Goal: Information Seeking & Learning: Understand process/instructions

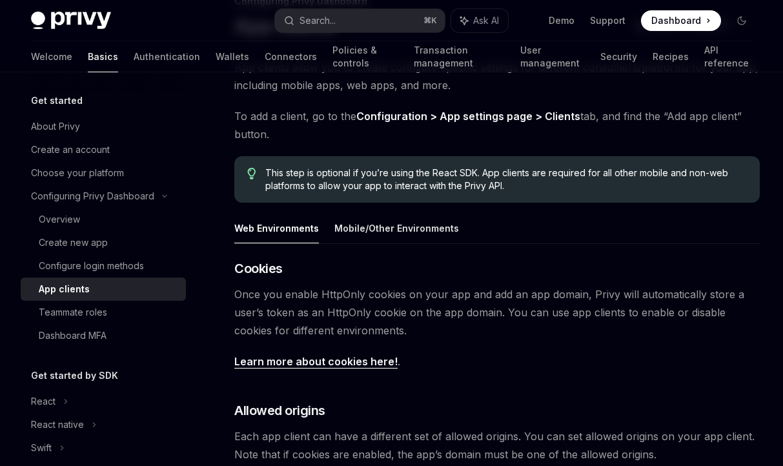
scroll to position [72, 0]
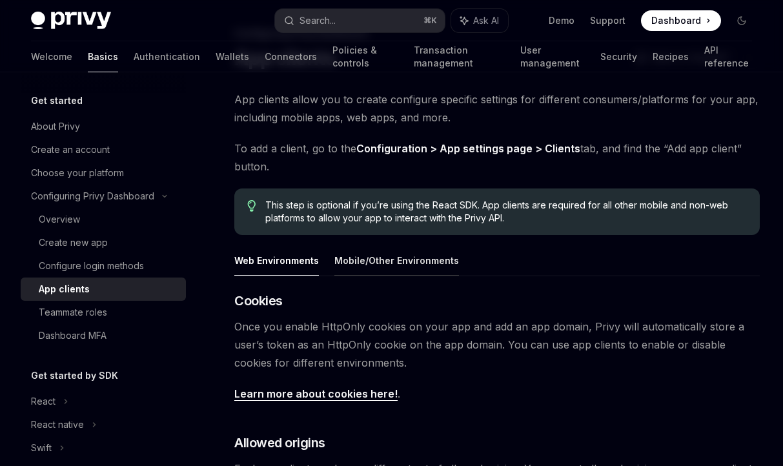
click at [394, 261] on button "Mobile/Other Environments" at bounding box center [396, 260] width 125 height 30
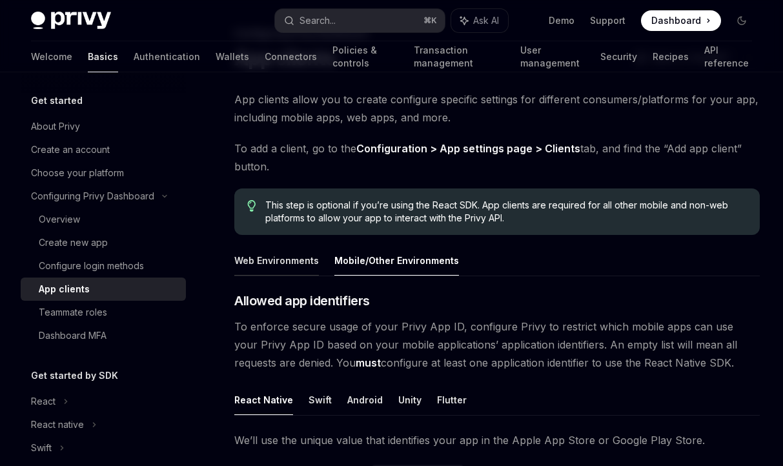
click at [302, 260] on button "Web Environments" at bounding box center [276, 260] width 85 height 30
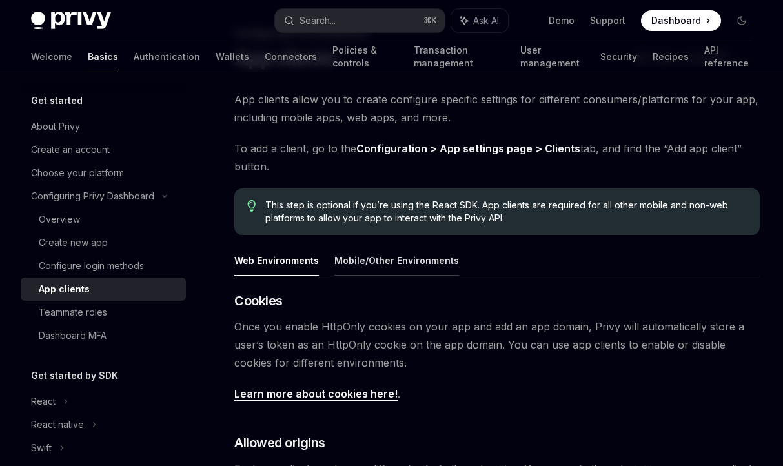
click at [396, 257] on button "Mobile/Other Environments" at bounding box center [396, 260] width 125 height 30
type textarea "*"
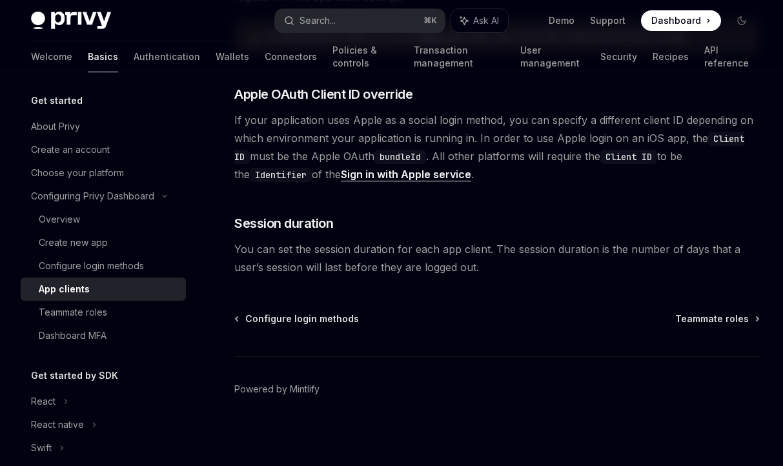
scroll to position [1033, 0]
click at [632, 152] on code "Client ID" at bounding box center [628, 156] width 57 height 14
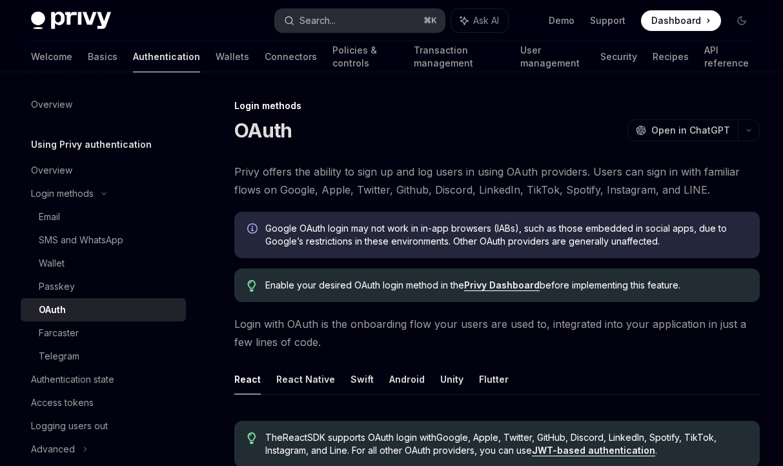
scroll to position [574, 0]
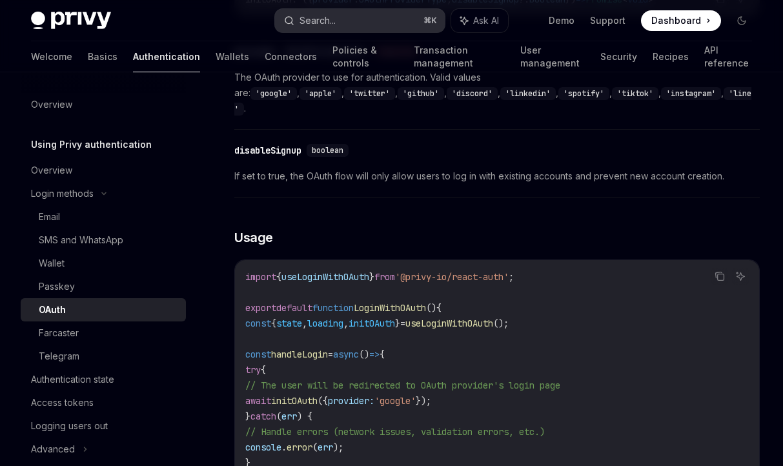
click at [346, 26] on button "Search... ⌘ K" at bounding box center [360, 20] width 170 height 23
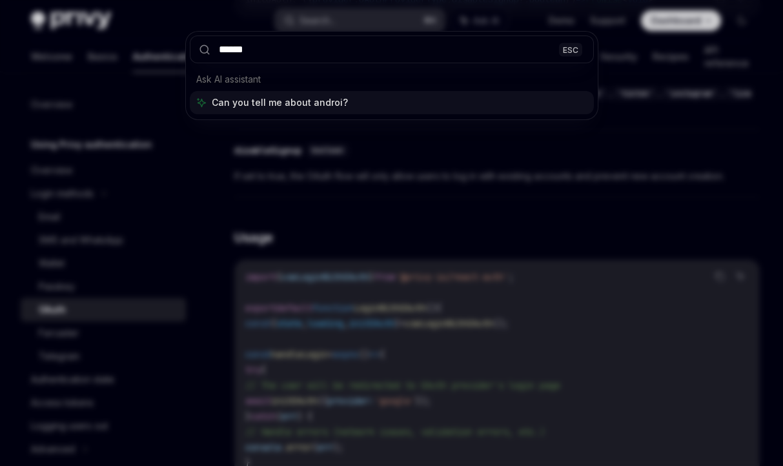
type input "*******"
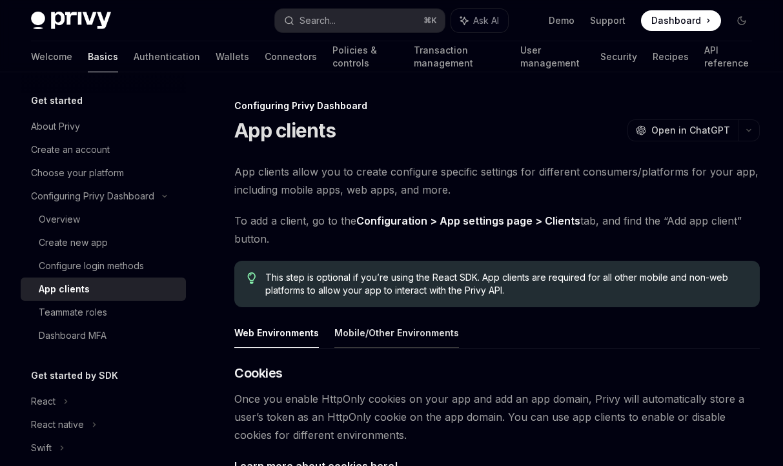
click at [420, 330] on button "Mobile/Other Environments" at bounding box center [396, 332] width 125 height 30
type textarea "*"
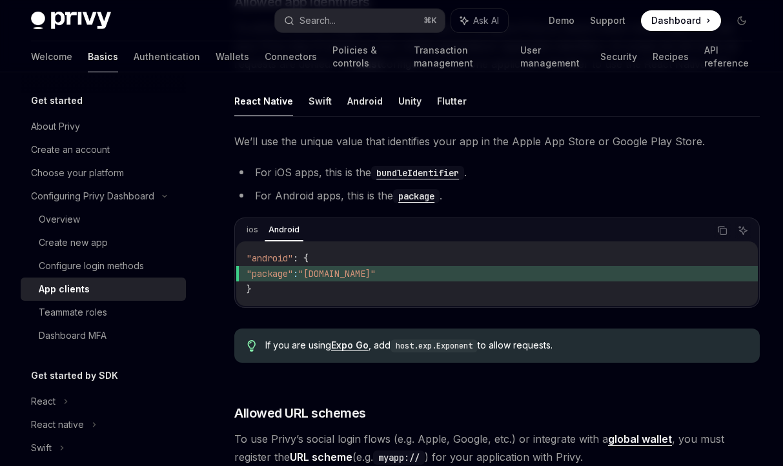
scroll to position [383, 0]
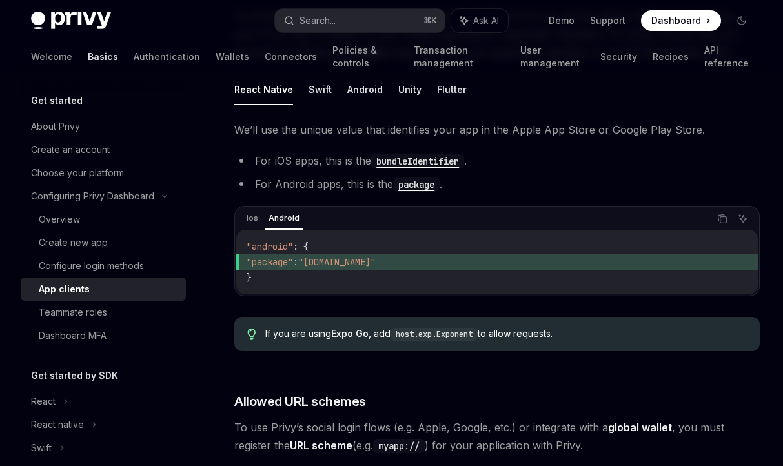
click at [263, 220] on div "ios Android" at bounding box center [476, 219] width 466 height 22
click at [239, 219] on div "ios Android Copy Ask AI" at bounding box center [496, 219] width 521 height 22
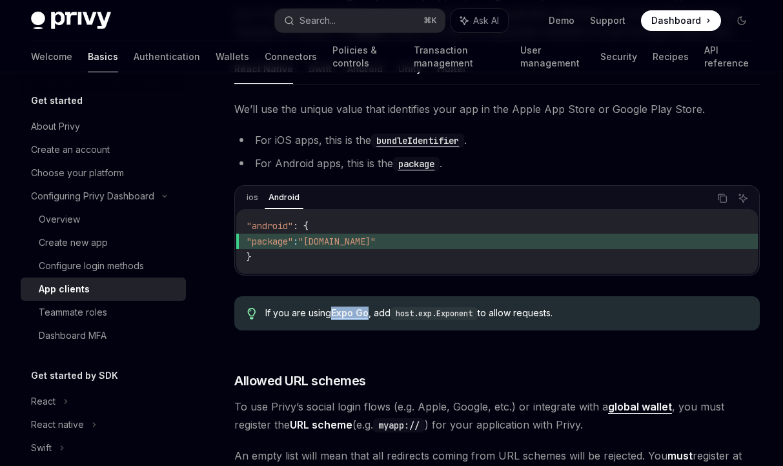
scroll to position [403, 0]
click at [440, 319] on code "host.exp.Exponent" at bounding box center [433, 314] width 87 height 13
click at [438, 312] on code "host.exp.Exponent" at bounding box center [433, 314] width 87 height 13
click at [523, 315] on span "If you are using Expo Go , add host.exp.Exponent to allow requests." at bounding box center [505, 314] width 481 height 14
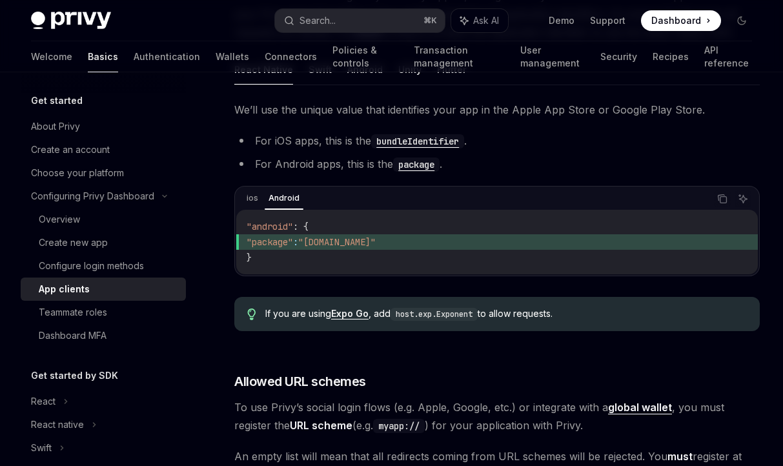
click at [346, 313] on link "Expo Go" at bounding box center [349, 314] width 37 height 12
drag, startPoint x: 481, startPoint y: 314, endPoint x: 399, endPoint y: 315, distance: 81.3
click at [399, 315] on code "host.exp.Exponent" at bounding box center [433, 314] width 87 height 13
copy code "host.exp.Exponent"
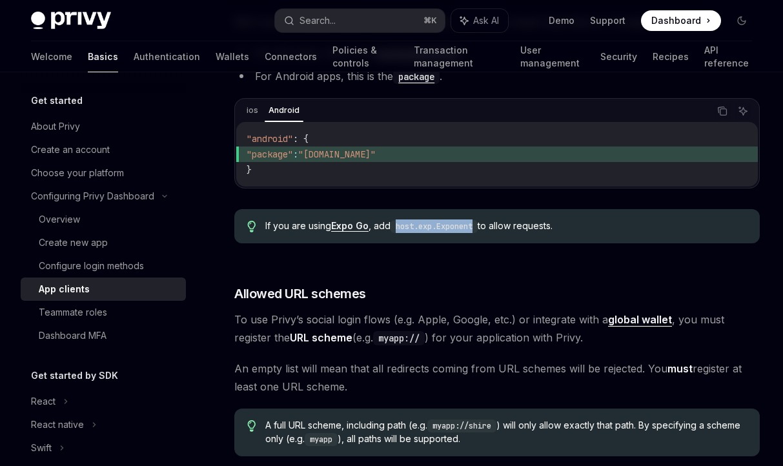
scroll to position [495, 0]
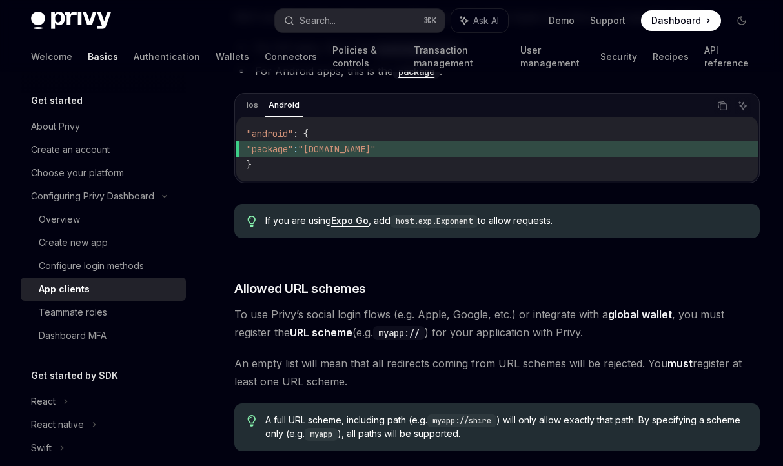
drag, startPoint x: 514, startPoint y: 348, endPoint x: 470, endPoint y: 337, distance: 44.4
click at [470, 343] on div "​ Allowed app identifiers To enforce secure usage of your Privy App ID, configu…" at bounding box center [496, 340] width 525 height 945
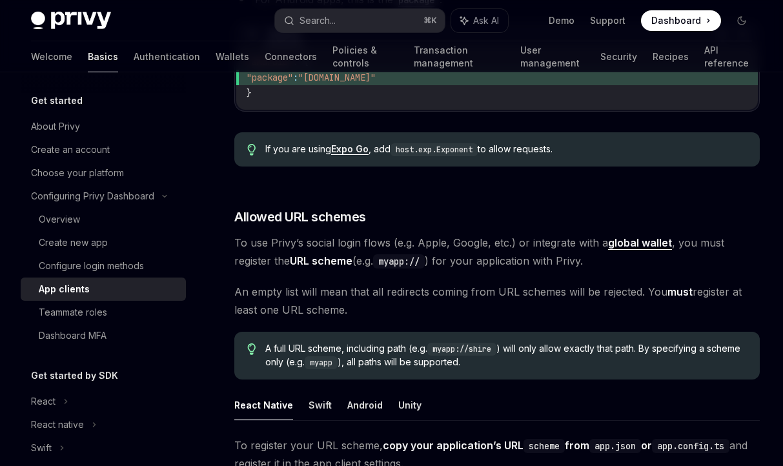
scroll to position [572, 0]
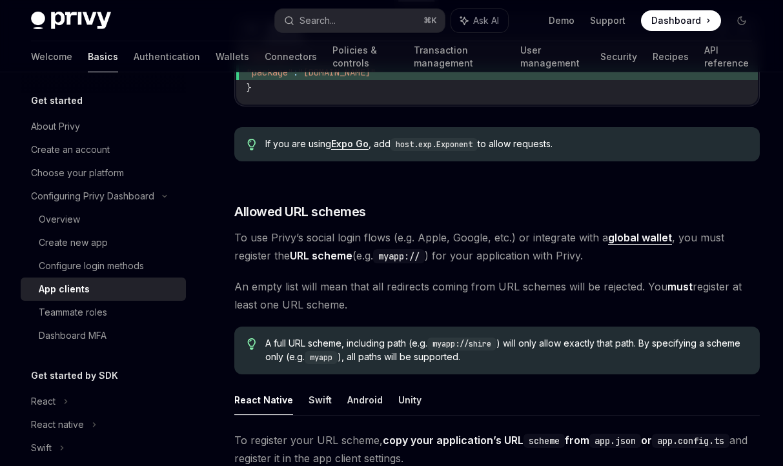
click at [416, 257] on code "myapp://" at bounding box center [399, 256] width 52 height 14
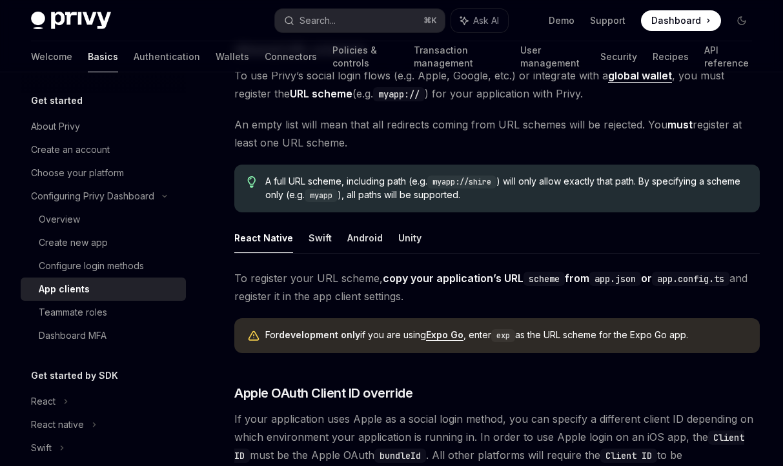
scroll to position [652, 0]
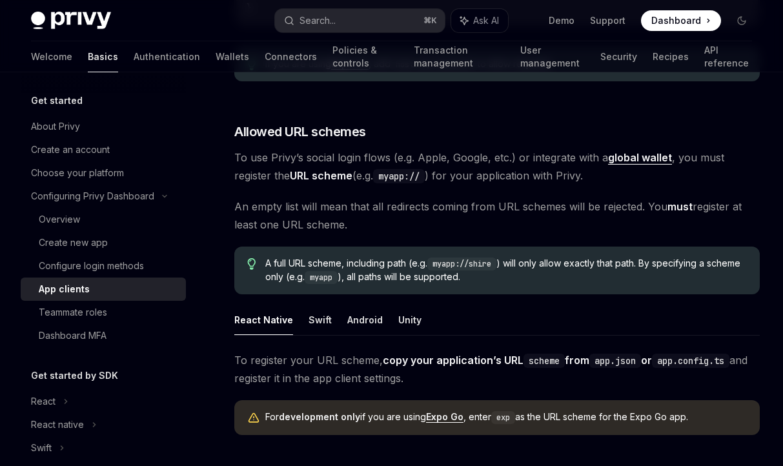
drag, startPoint x: 239, startPoint y: 134, endPoint x: 306, endPoint y: 231, distance: 118.3
click at [306, 231] on div "​ Allowed app identifiers To enforce secure usage of your Privy App ID, configu…" at bounding box center [496, 184] width 525 height 945
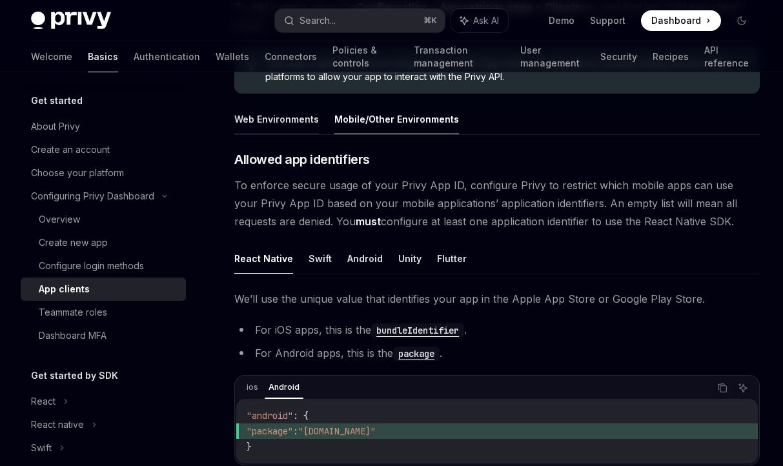
scroll to position [0, 0]
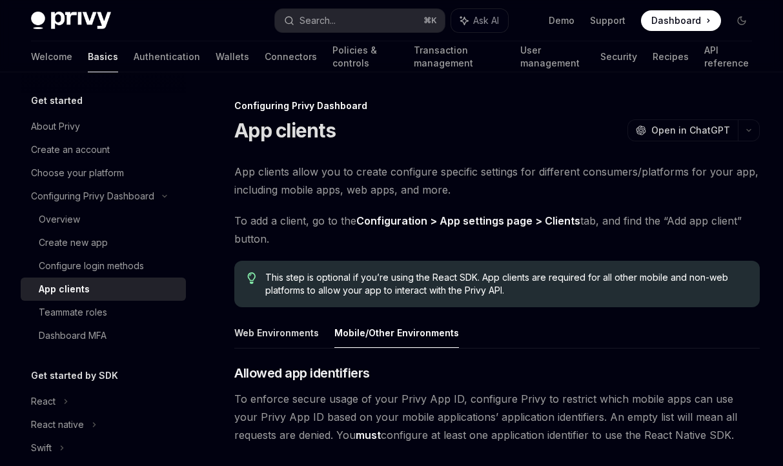
drag, startPoint x: 241, startPoint y: 132, endPoint x: 328, endPoint y: 257, distance: 151.6
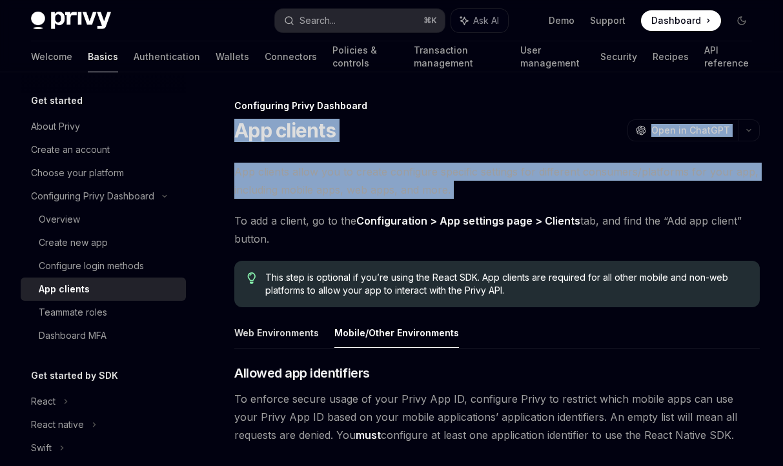
drag, startPoint x: 239, startPoint y: 123, endPoint x: 339, endPoint y: 201, distance: 126.5
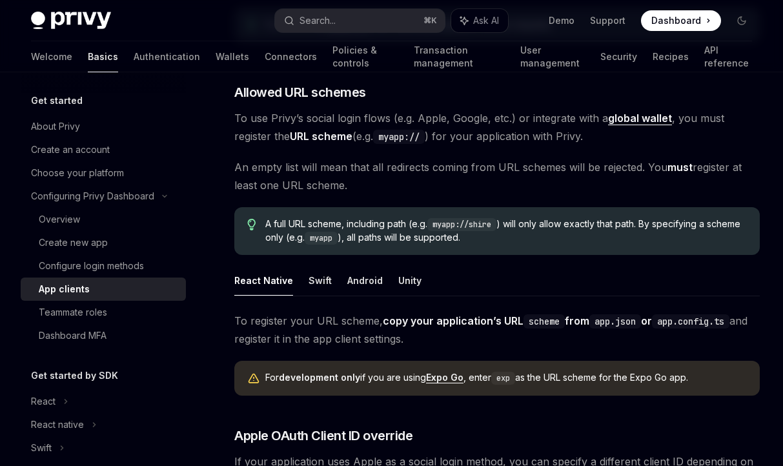
scroll to position [1033, 0]
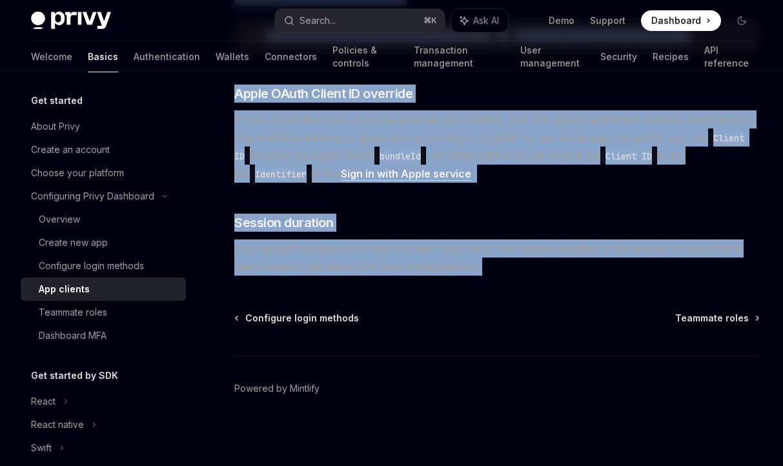
copy div "App clients OpenAI Open in ChatGPT OpenAI Open in ChatGPT App clients allow you…"
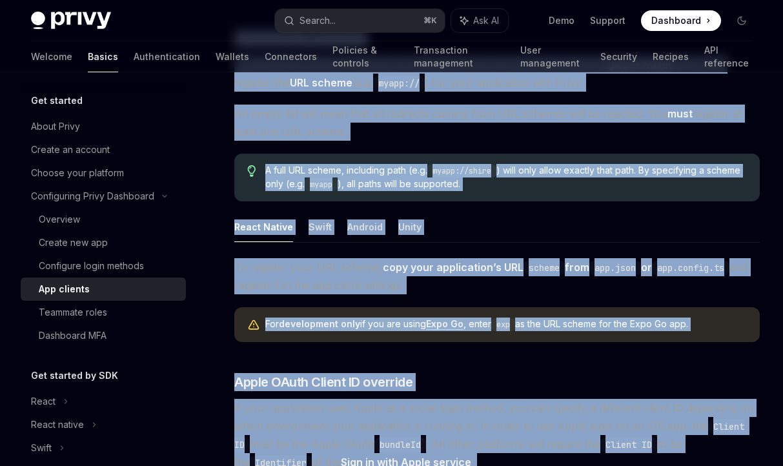
scroll to position [679, 0]
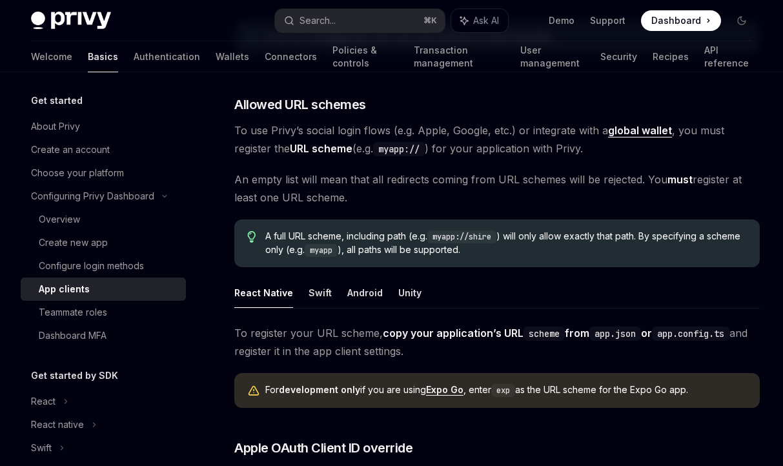
click at [561, 195] on span "An empty list will mean that all redirects coming from URL schemes will be reje…" at bounding box center [496, 188] width 525 height 36
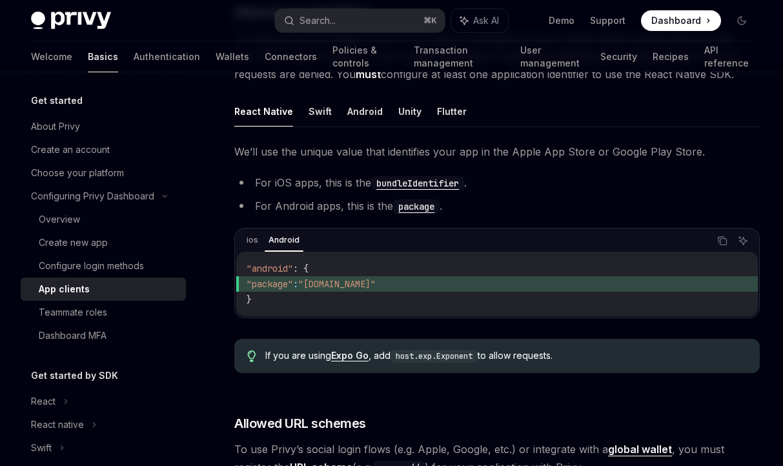
scroll to position [350, 0]
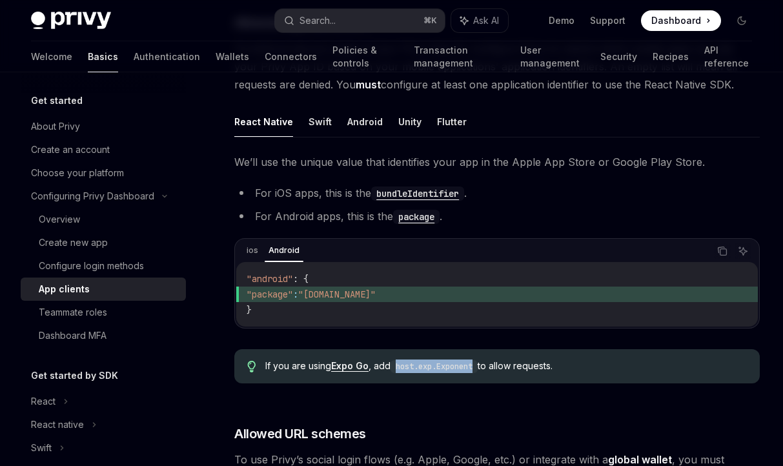
drag, startPoint x: 481, startPoint y: 366, endPoint x: 399, endPoint y: 366, distance: 81.9
click at [399, 366] on code "host.exp.Exponent" at bounding box center [433, 366] width 87 height 13
copy code "host.exp.Exponent"
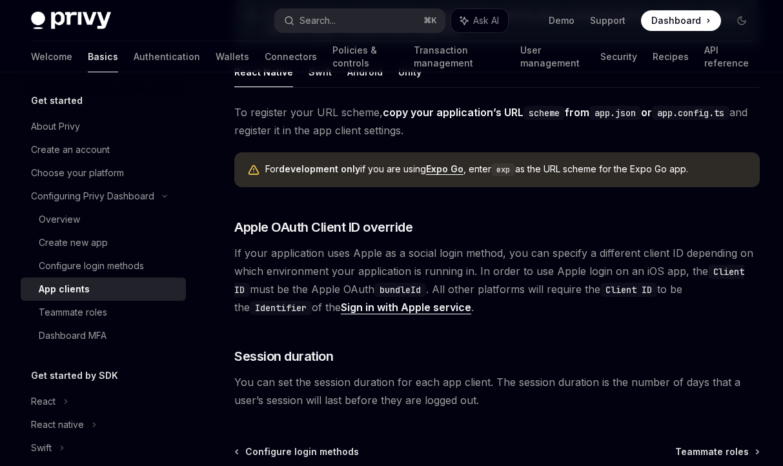
scroll to position [523, 0]
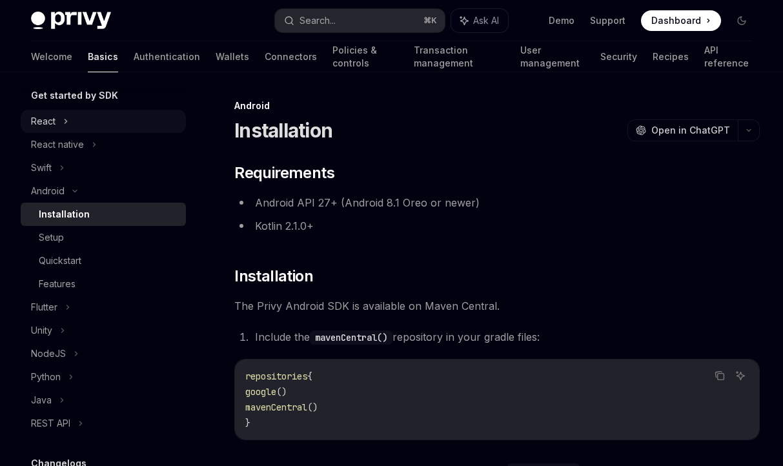
scroll to position [150, 0]
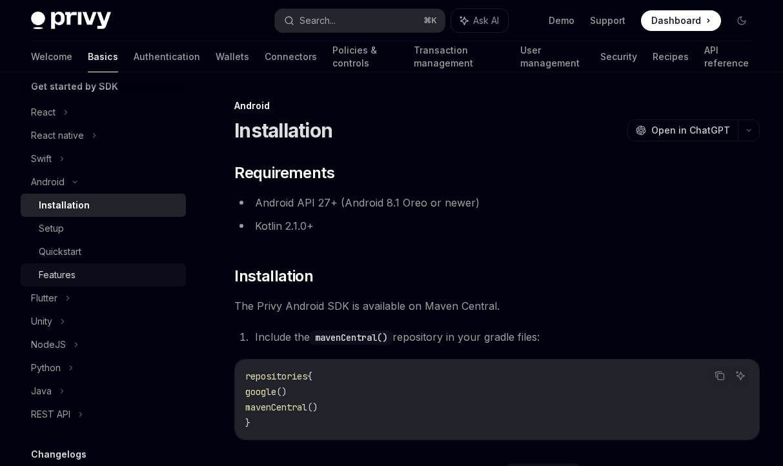
click at [94, 278] on div "Features" at bounding box center [108, 274] width 139 height 15
type textarea "*"
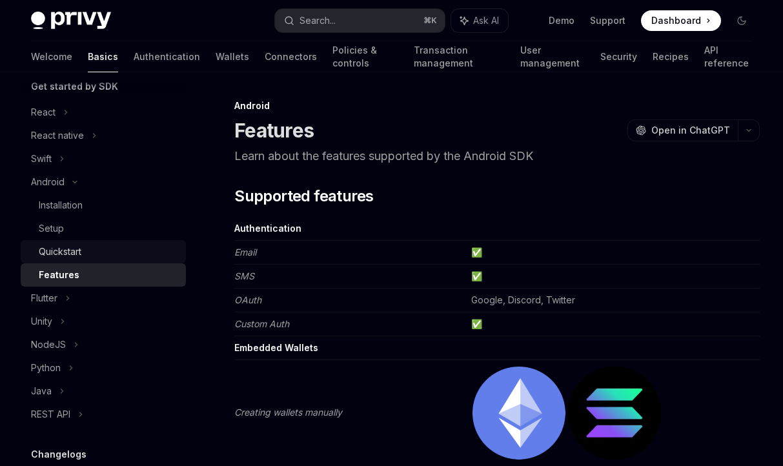
click at [83, 254] on div "Quickstart" at bounding box center [108, 251] width 139 height 15
click at [79, 226] on div "Setup" at bounding box center [108, 228] width 139 height 15
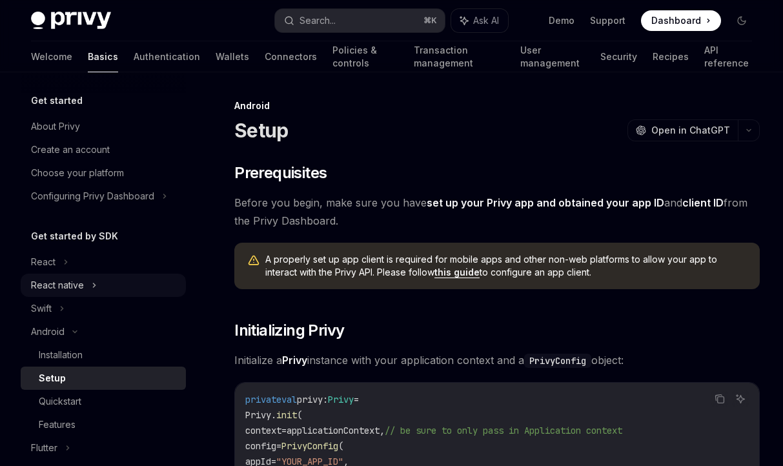
click at [85, 281] on div "React native" at bounding box center [103, 285] width 165 height 23
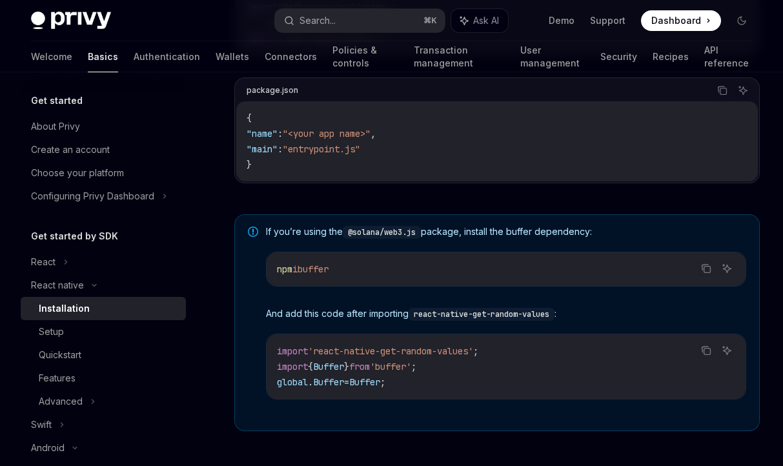
scroll to position [847, 0]
click at [82, 331] on div "Setup" at bounding box center [108, 331] width 139 height 15
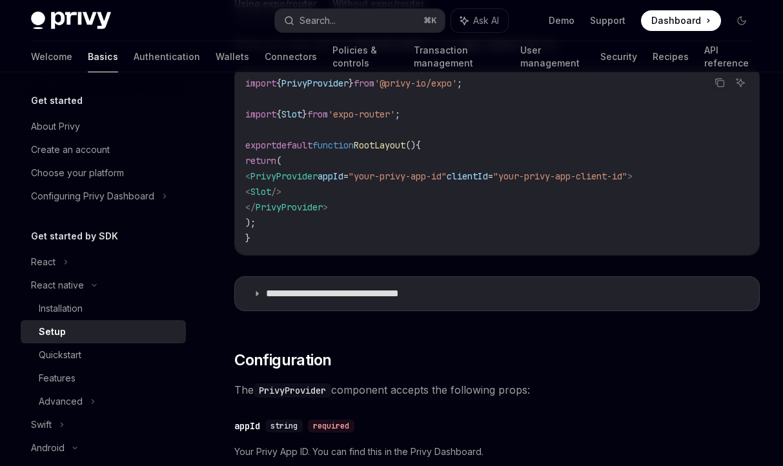
scroll to position [424, 0]
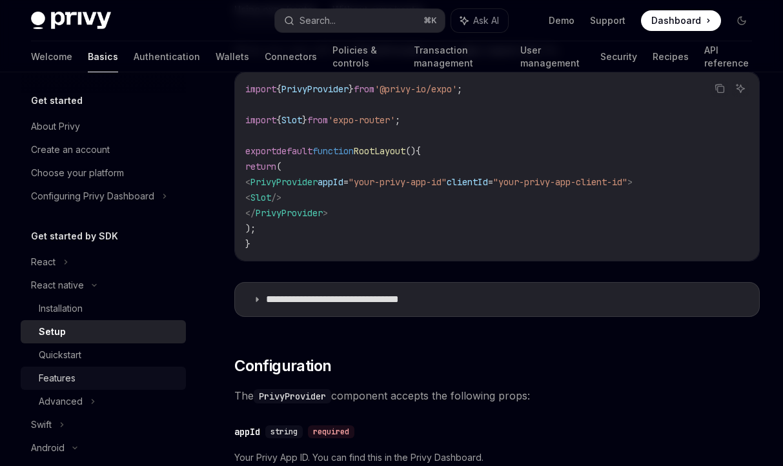
click at [90, 381] on div "Features" at bounding box center [108, 377] width 139 height 15
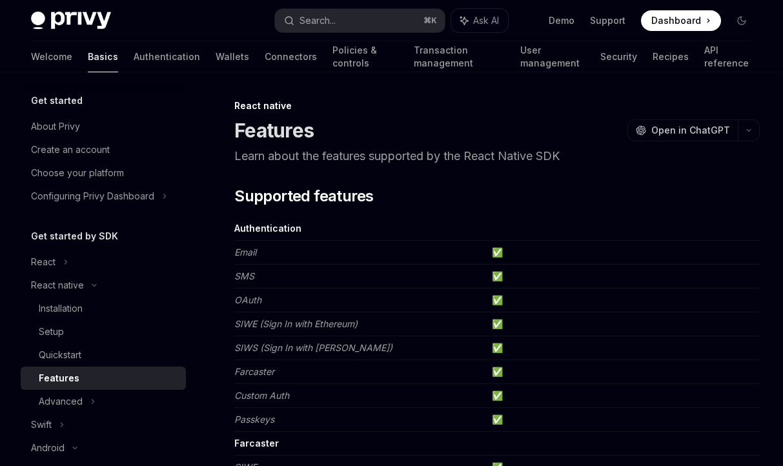
click at [89, 388] on link "Features" at bounding box center [103, 377] width 165 height 23
click at [84, 399] on div "Advanced" at bounding box center [103, 401] width 165 height 23
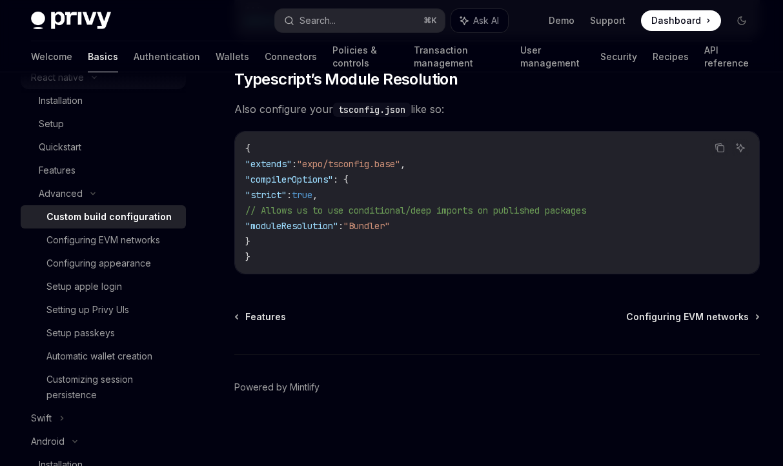
scroll to position [217, 0]
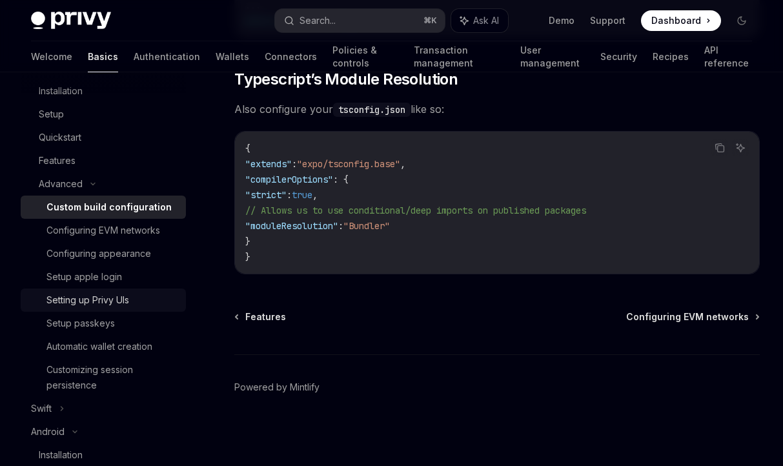
click at [158, 306] on div "Setting up Privy UIs" at bounding box center [112, 299] width 132 height 15
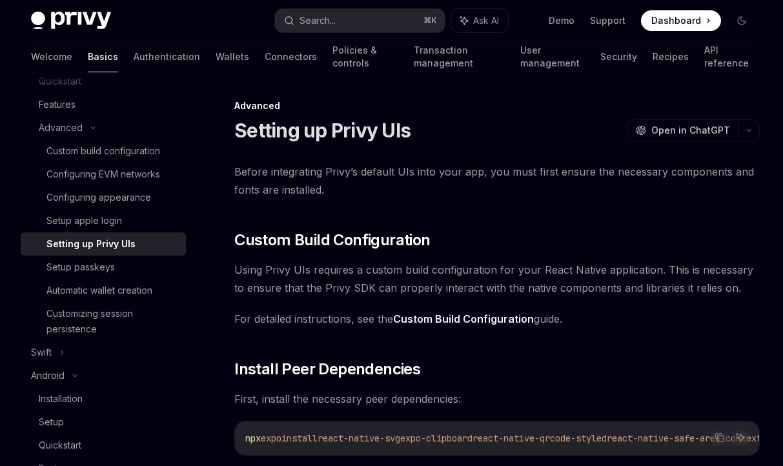
scroll to position [275, 0]
click at [141, 286] on div "Automatic wallet creation" at bounding box center [99, 288] width 106 height 15
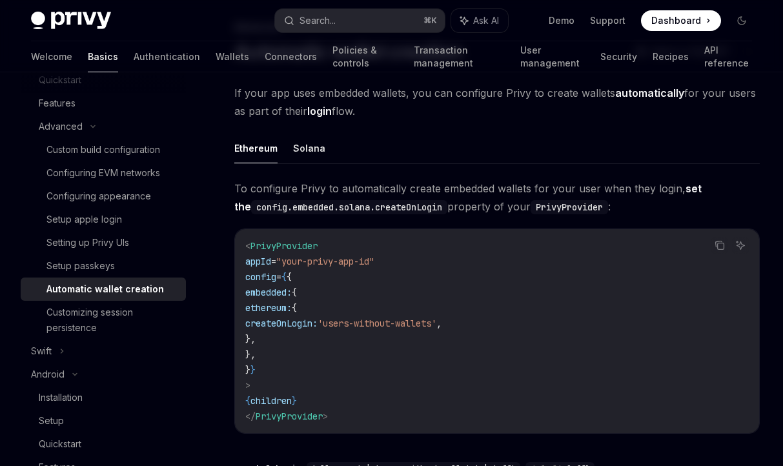
scroll to position [85, 0]
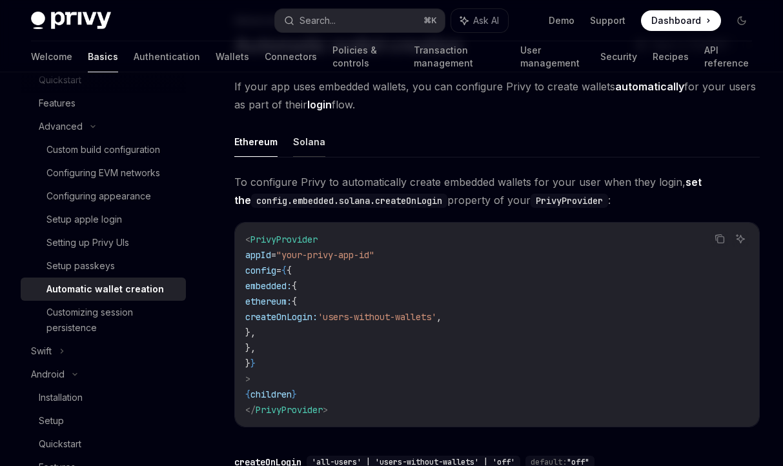
click at [317, 152] on button "Solana" at bounding box center [309, 141] width 32 height 30
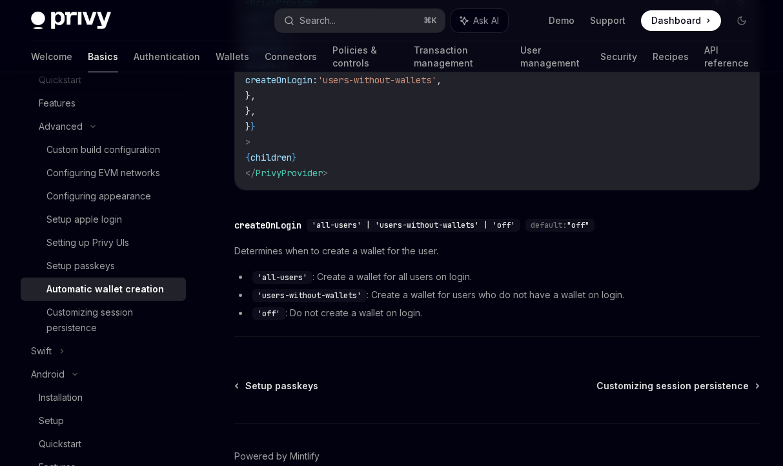
scroll to position [327, 0]
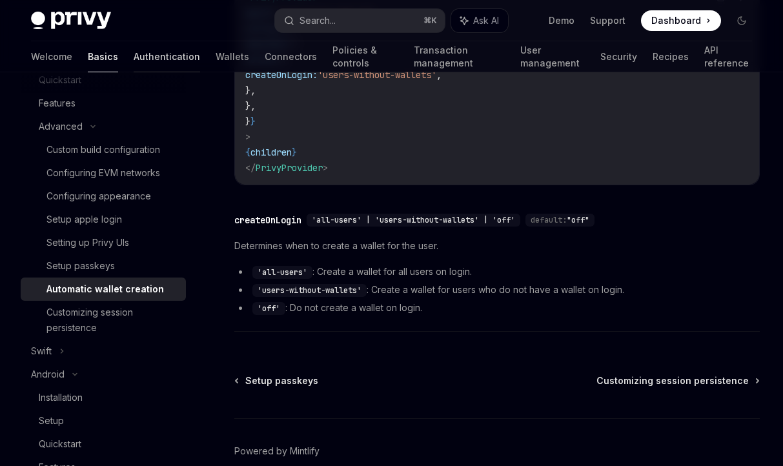
click at [134, 53] on link "Authentication" at bounding box center [167, 56] width 66 height 31
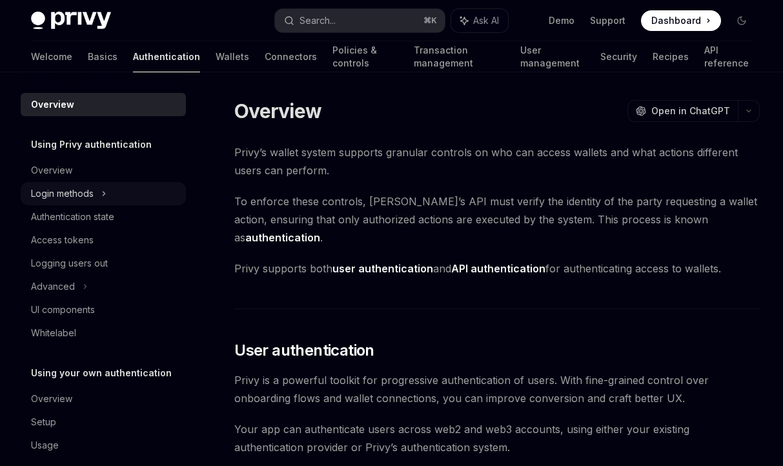
click at [116, 191] on div "Login methods" at bounding box center [103, 193] width 165 height 23
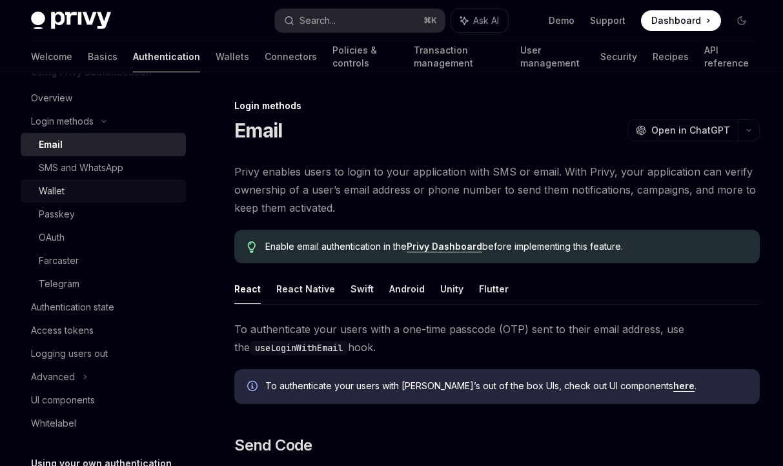
scroll to position [65, 0]
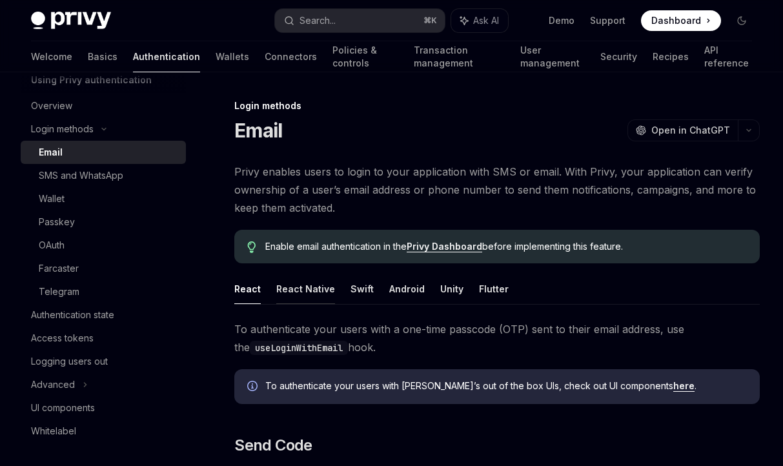
click at [278, 282] on button "React Native" at bounding box center [305, 289] width 59 height 30
click at [283, 284] on button "React Native" at bounding box center [305, 289] width 59 height 30
click at [86, 246] on div "OAuth" at bounding box center [108, 244] width 139 height 15
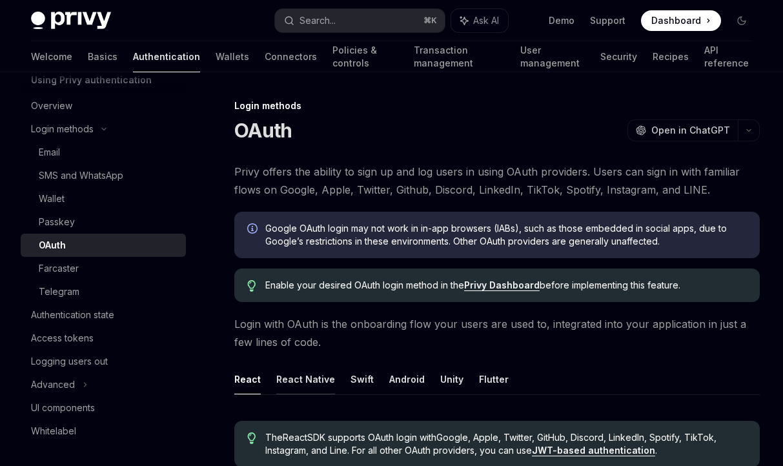
click at [314, 378] on button "React Native" at bounding box center [305, 379] width 59 height 30
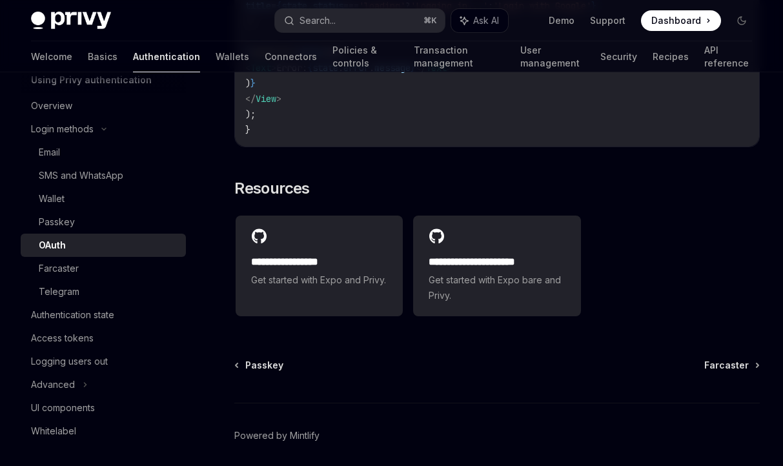
scroll to position [2678, 0]
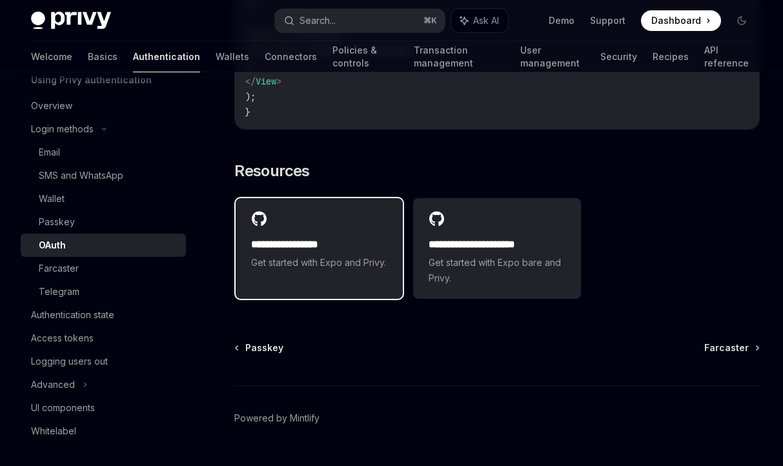
click at [366, 214] on div "**********" at bounding box center [318, 240] width 167 height 85
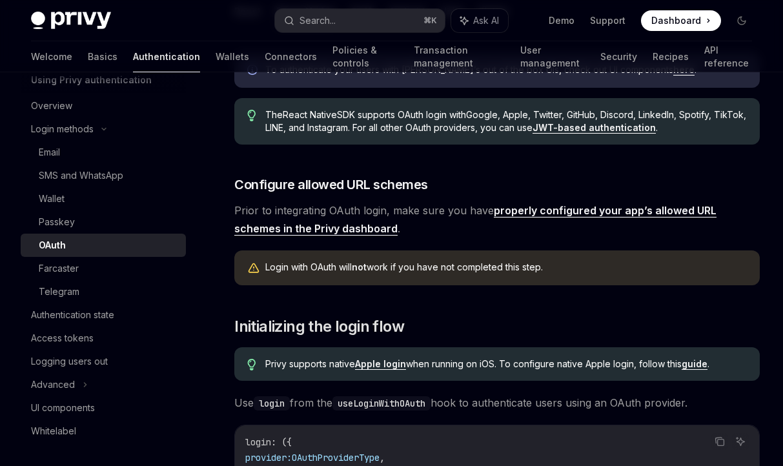
scroll to position [367, 0]
click at [524, 214] on link "properly configured your app’s allowed URL schemes in the Privy dashboard" at bounding box center [475, 220] width 482 height 32
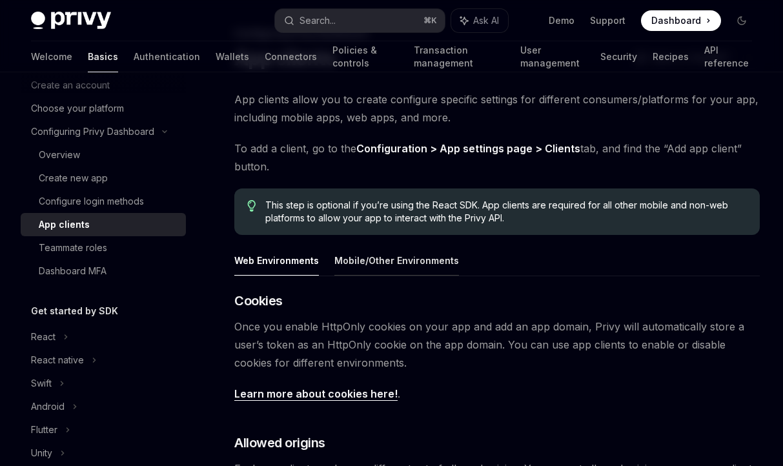
click at [425, 267] on button "Mobile/Other Environments" at bounding box center [396, 260] width 125 height 30
type textarea "*"
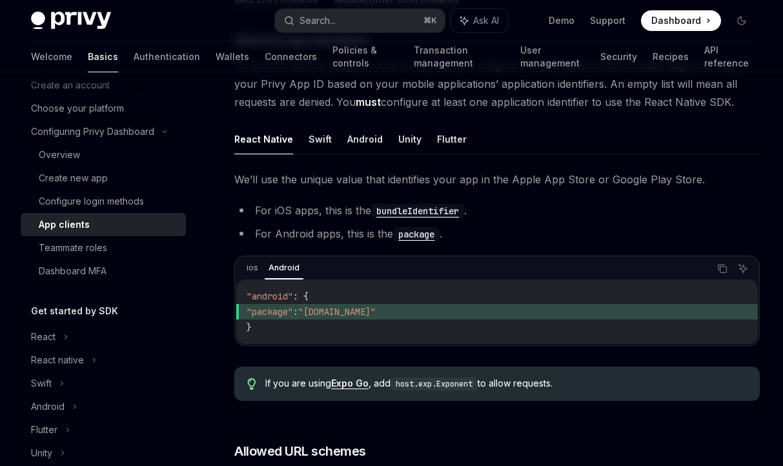
scroll to position [343, 0]
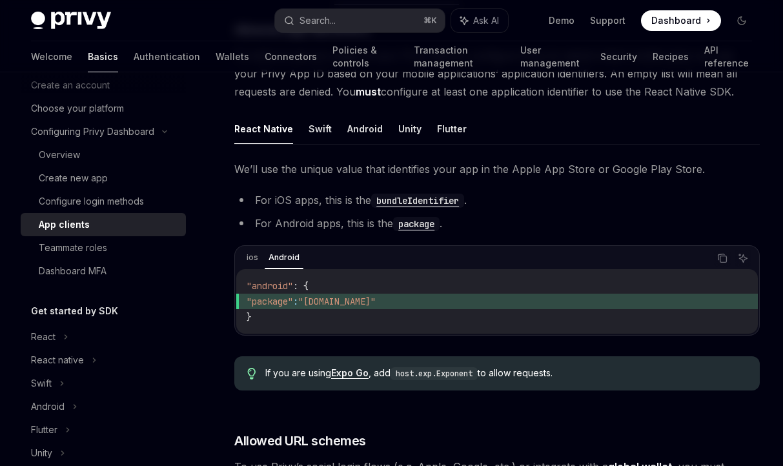
click at [354, 370] on link "Expo Go" at bounding box center [349, 373] width 37 height 12
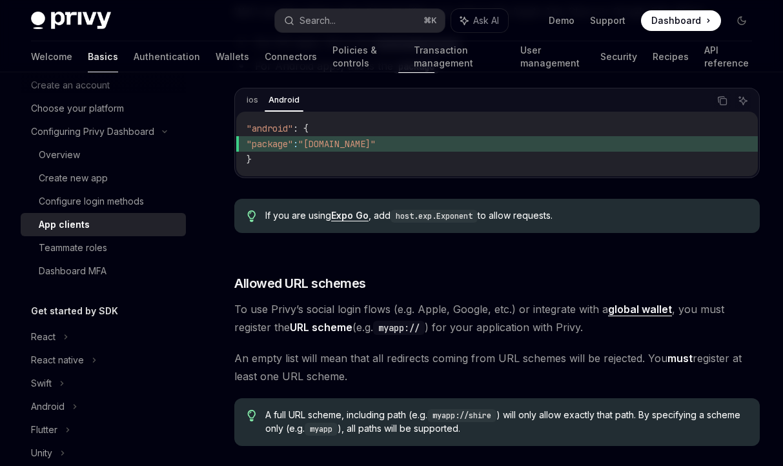
scroll to position [498, 0]
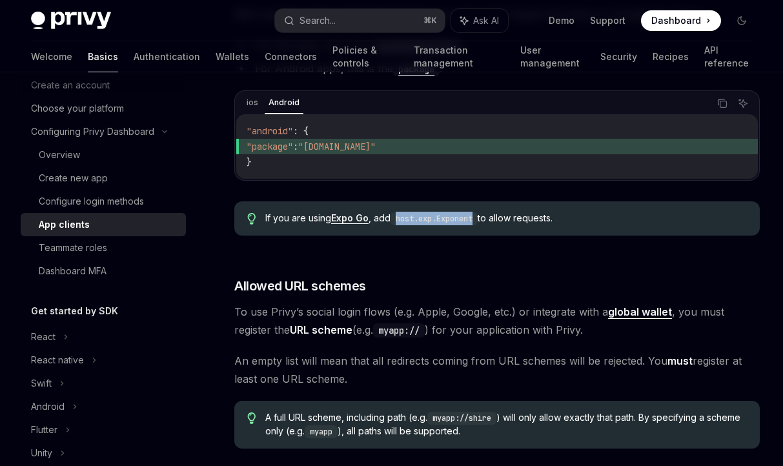
drag, startPoint x: 479, startPoint y: 219, endPoint x: 399, endPoint y: 221, distance: 80.0
click at [399, 221] on code "host.exp.Exponent" at bounding box center [433, 218] width 87 height 13
copy code "host.exp.Exponent"
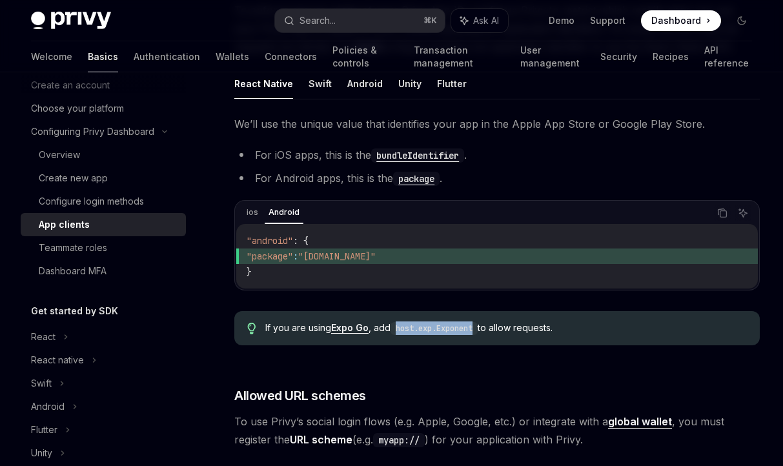
scroll to position [297, 0]
